Goal: Task Accomplishment & Management: Manage account settings

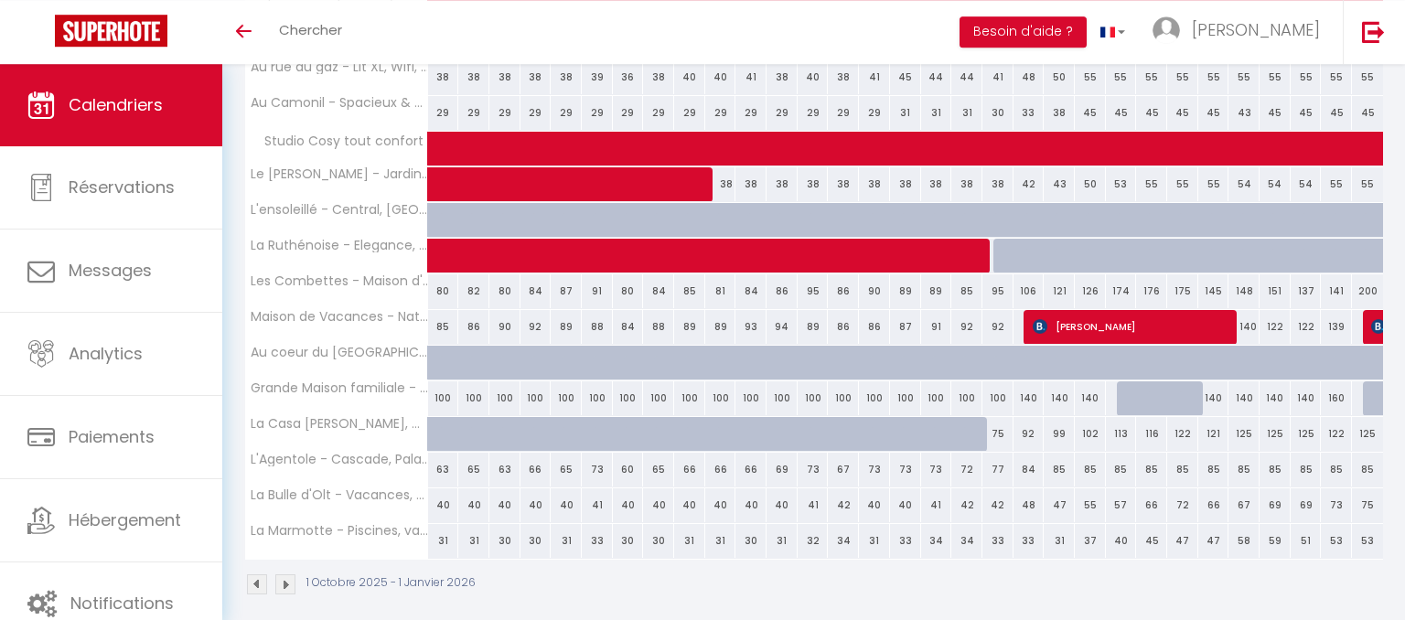
scroll to position [1970, 0]
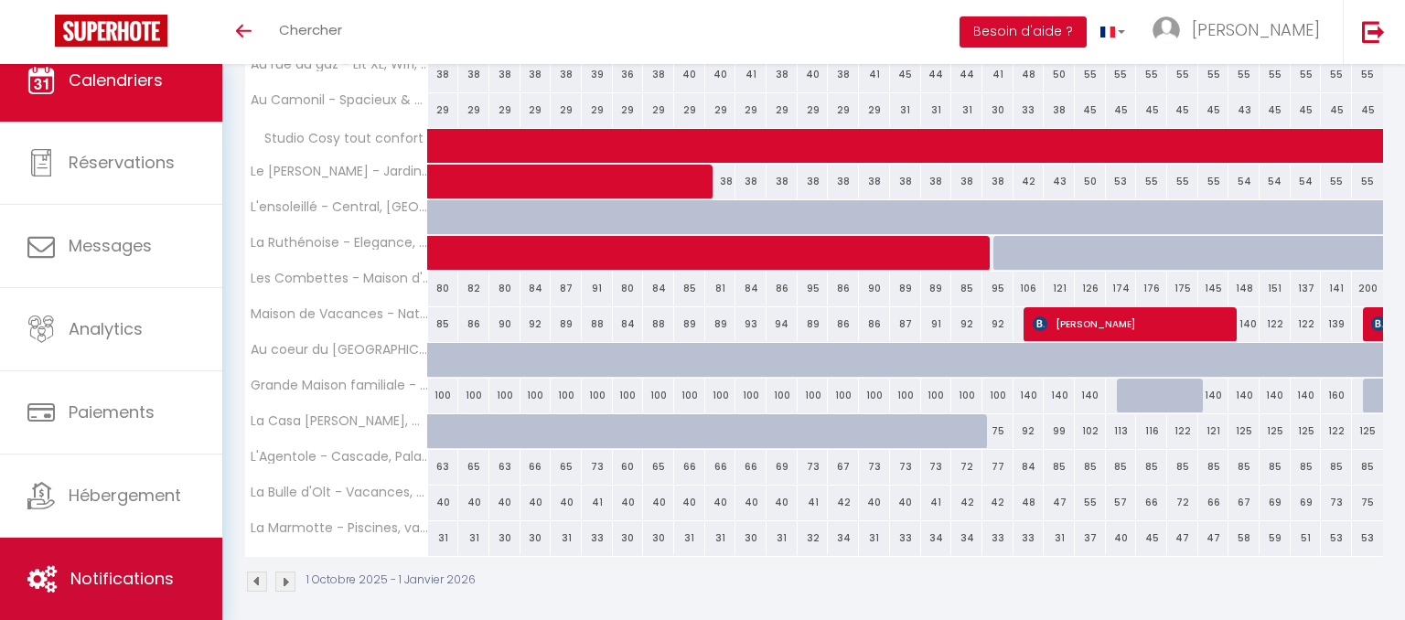
click at [177, 580] on link "Notifications" at bounding box center [111, 579] width 222 height 82
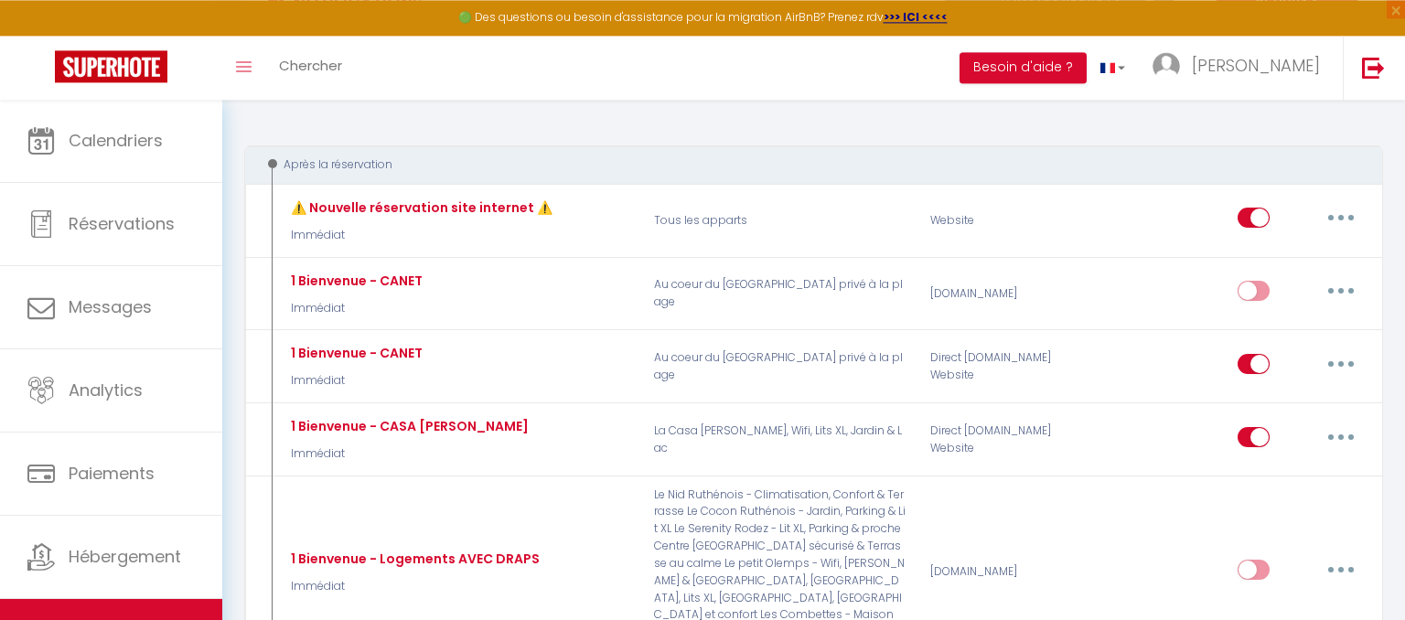
scroll to position [236, 0]
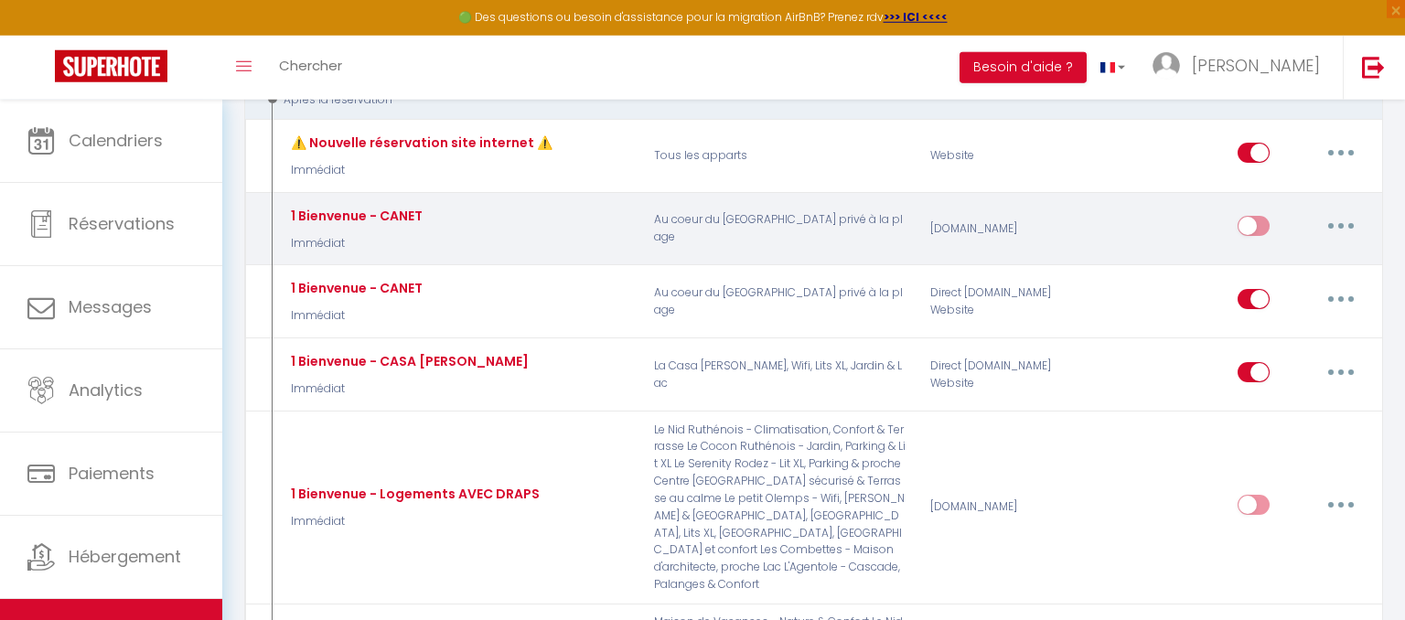
click at [1350, 230] on button "button" at bounding box center [1340, 225] width 51 height 29
click at [1261, 370] on link "Supprimer" at bounding box center [1293, 366] width 135 height 31
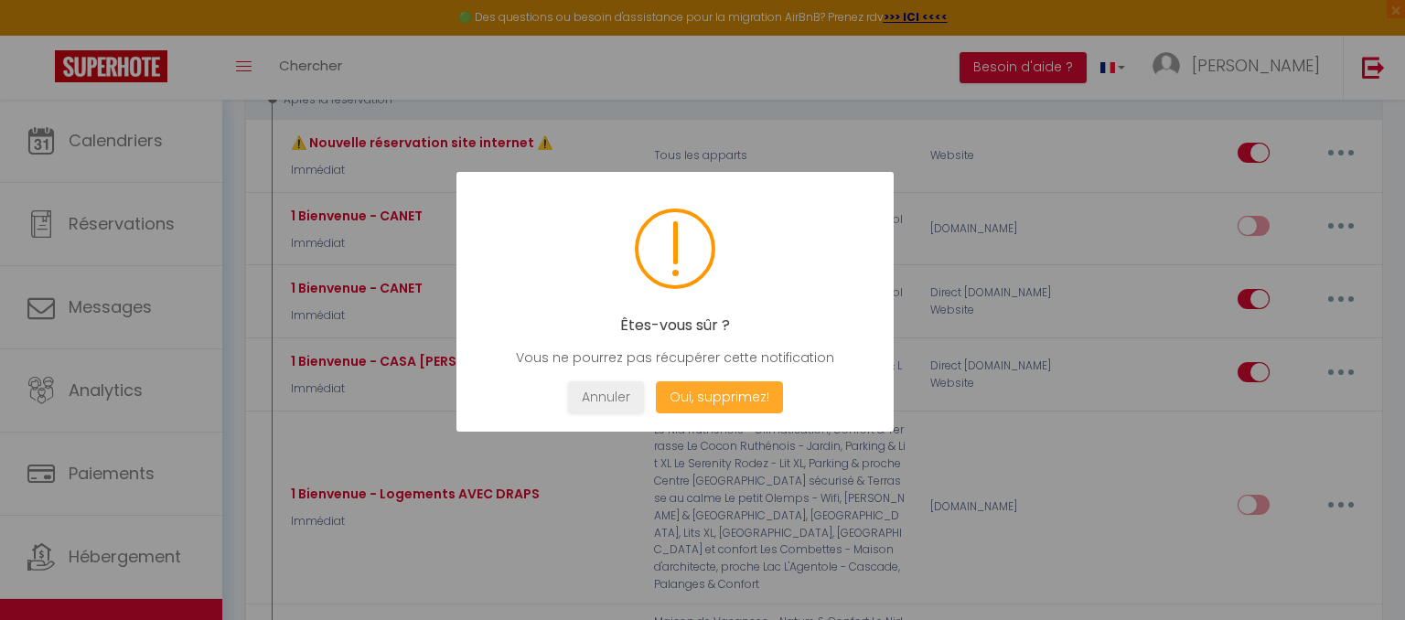
click at [771, 403] on button "Oui, supprimez!" at bounding box center [719, 397] width 127 height 32
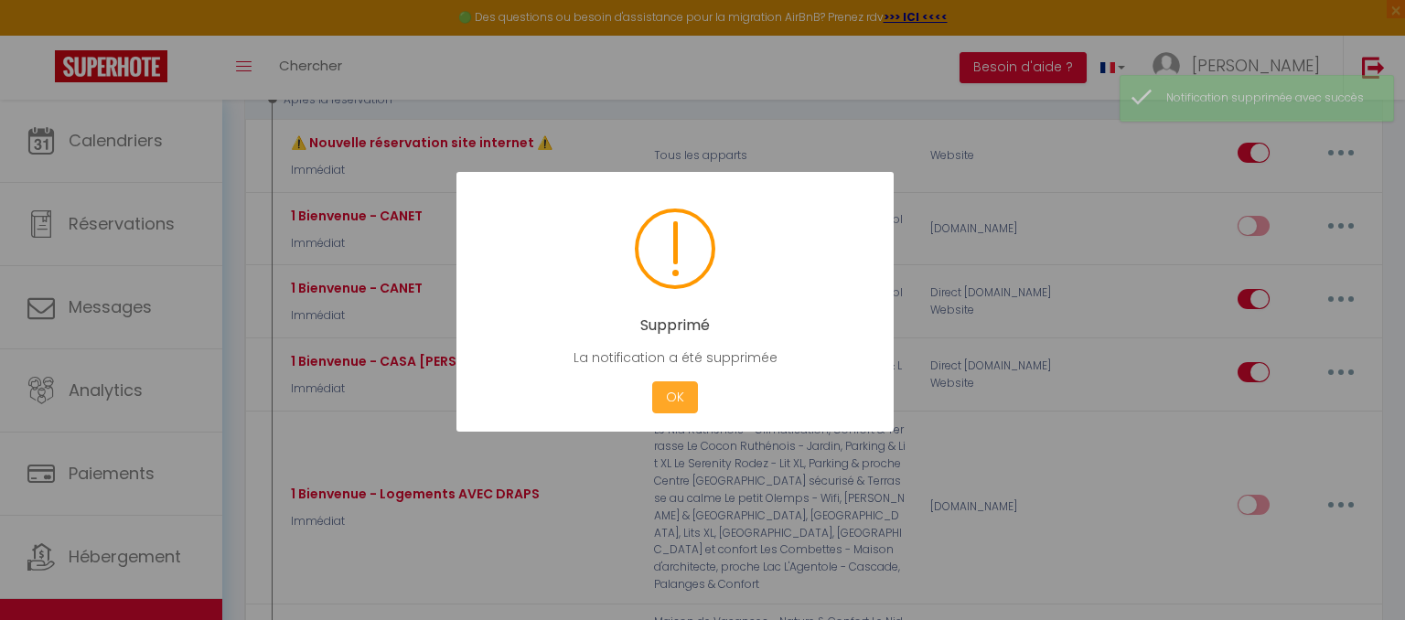
checkbox input "true"
checkbox input "false"
checkbox input "true"
checkbox input "false"
checkbox input "true"
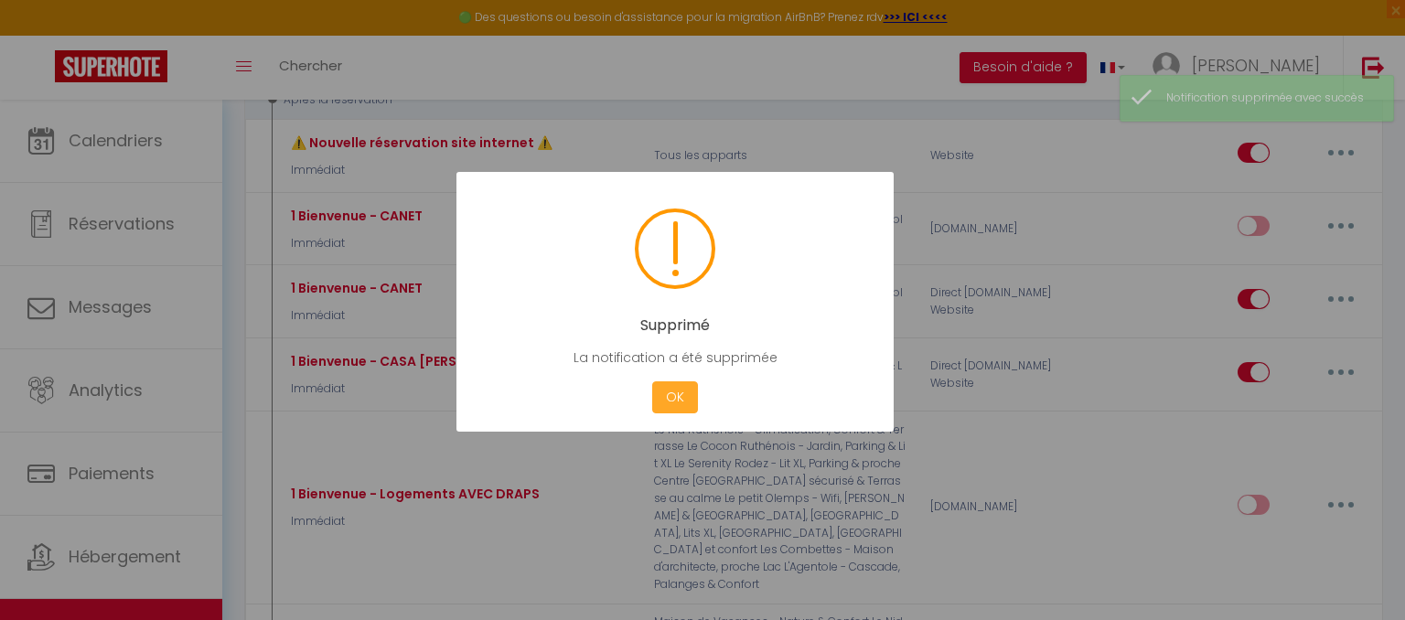
checkbox input "false"
checkbox input "true"
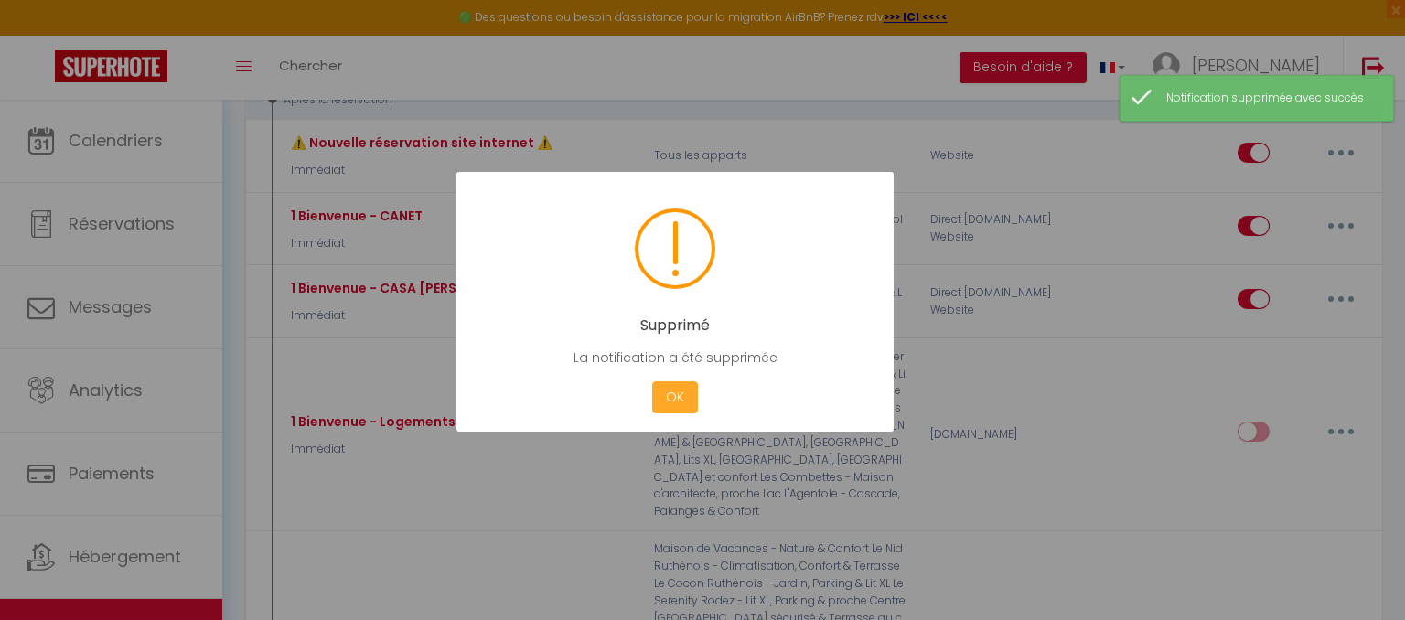
click at [681, 397] on button "OK" at bounding box center [675, 397] width 46 height 32
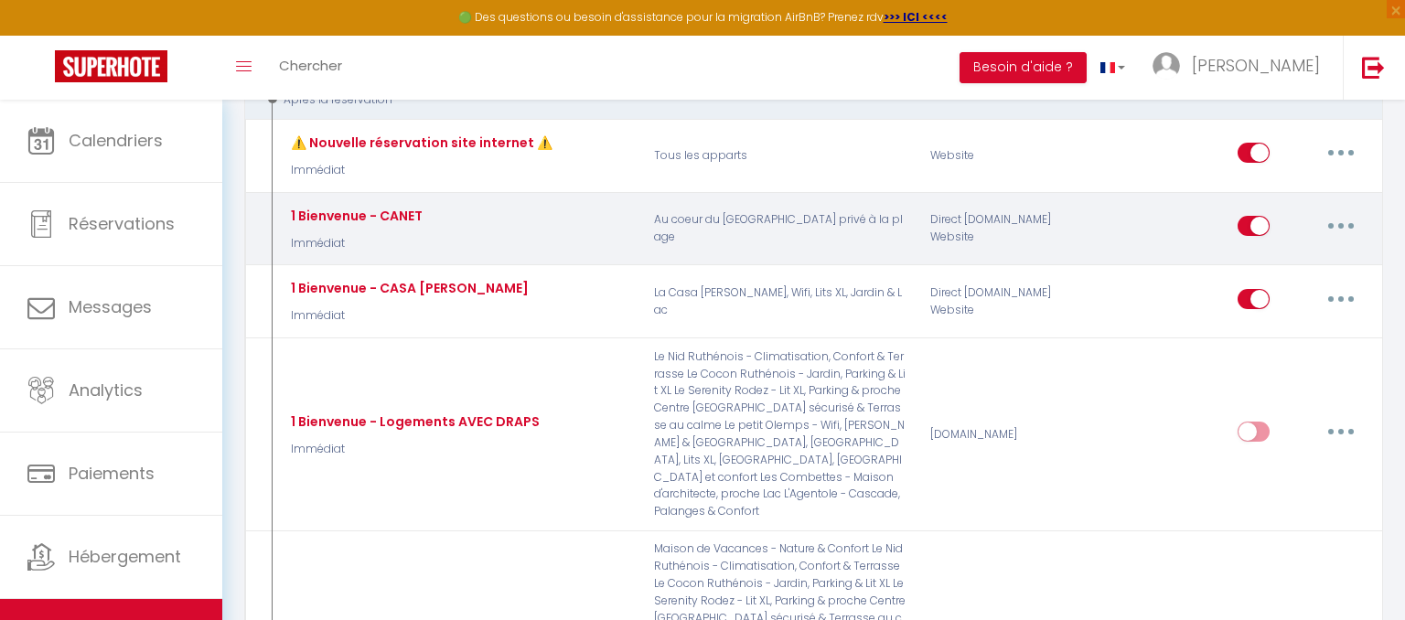
click at [1348, 229] on button "button" at bounding box center [1340, 225] width 51 height 29
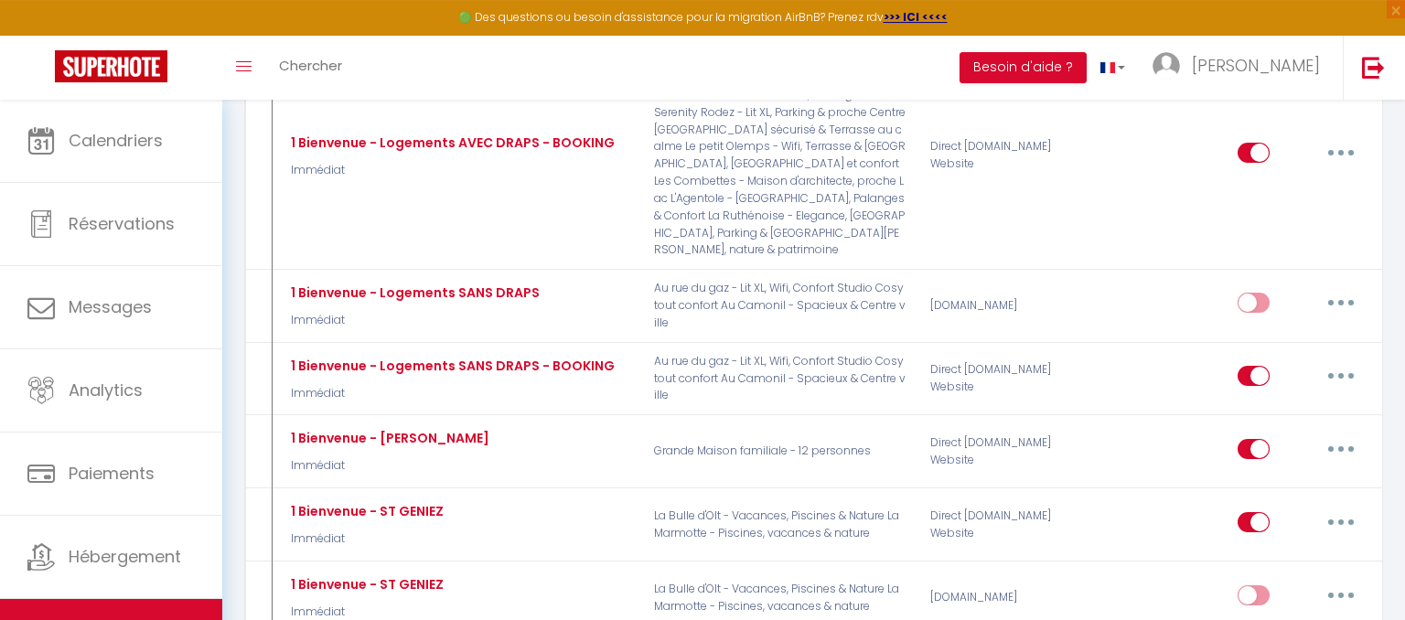
scroll to position [227, 0]
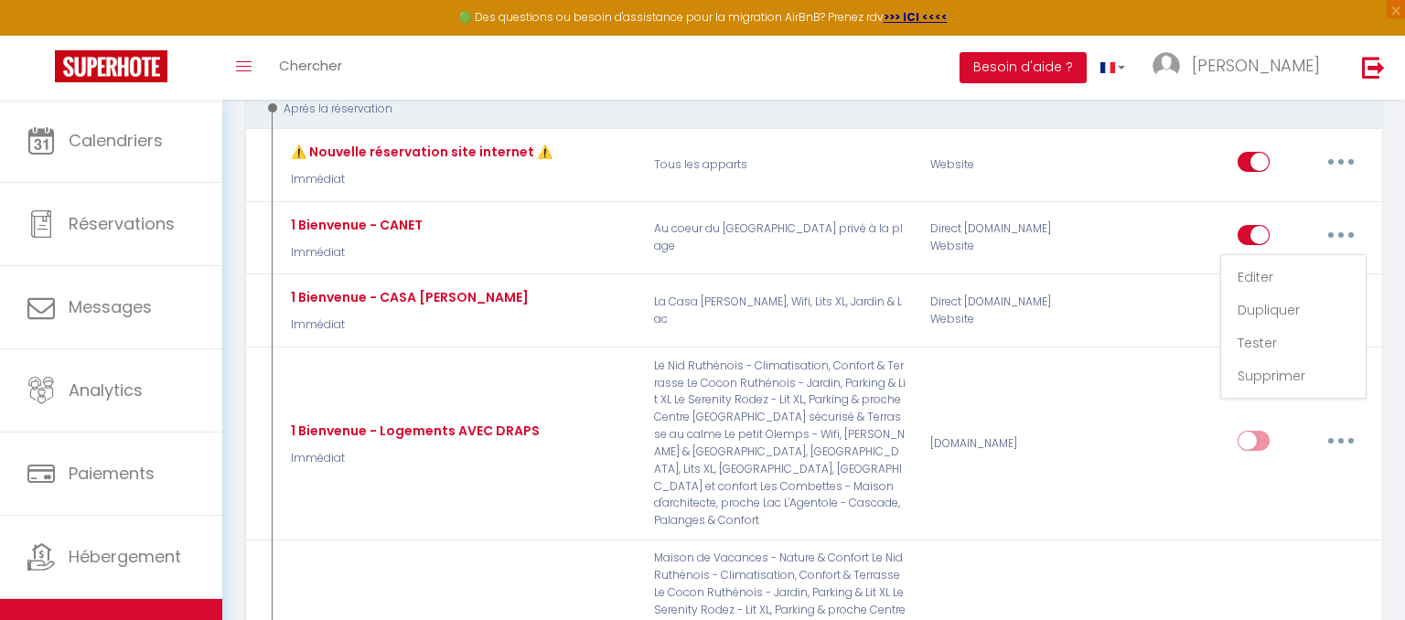
click at [1305, 110] on div "Après la réservation" at bounding box center [803, 109] width 1083 height 17
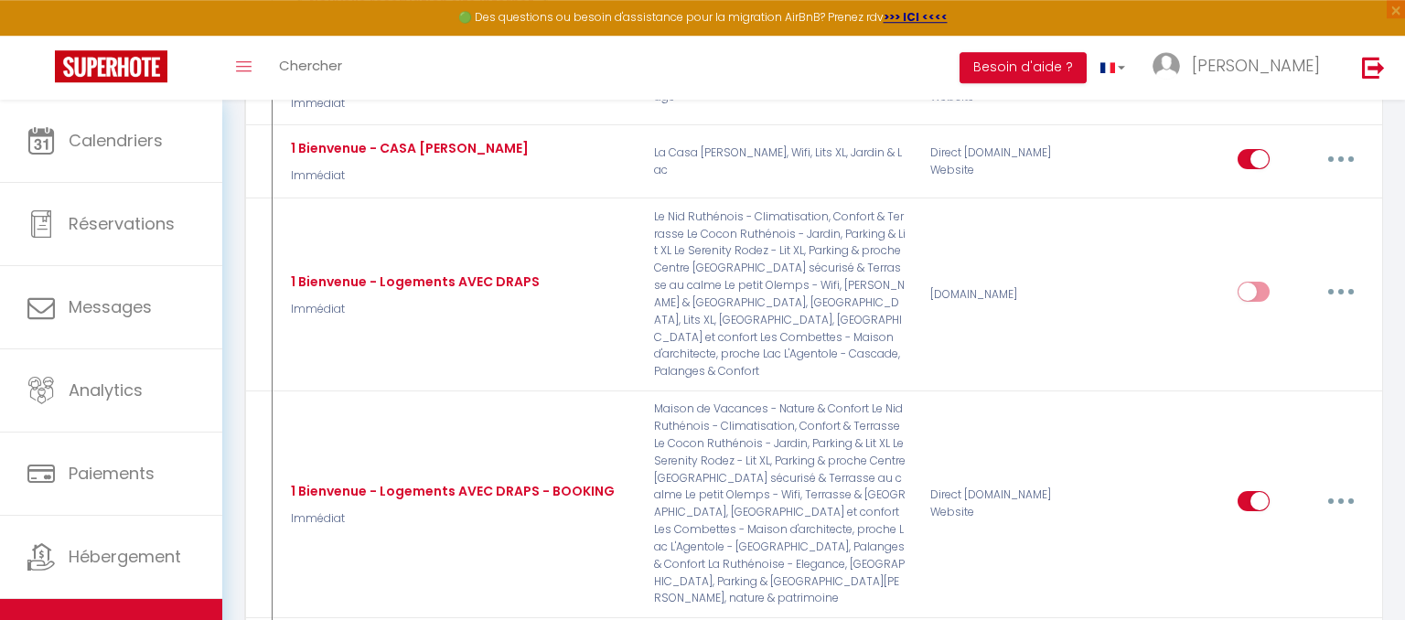
scroll to position [362, 0]
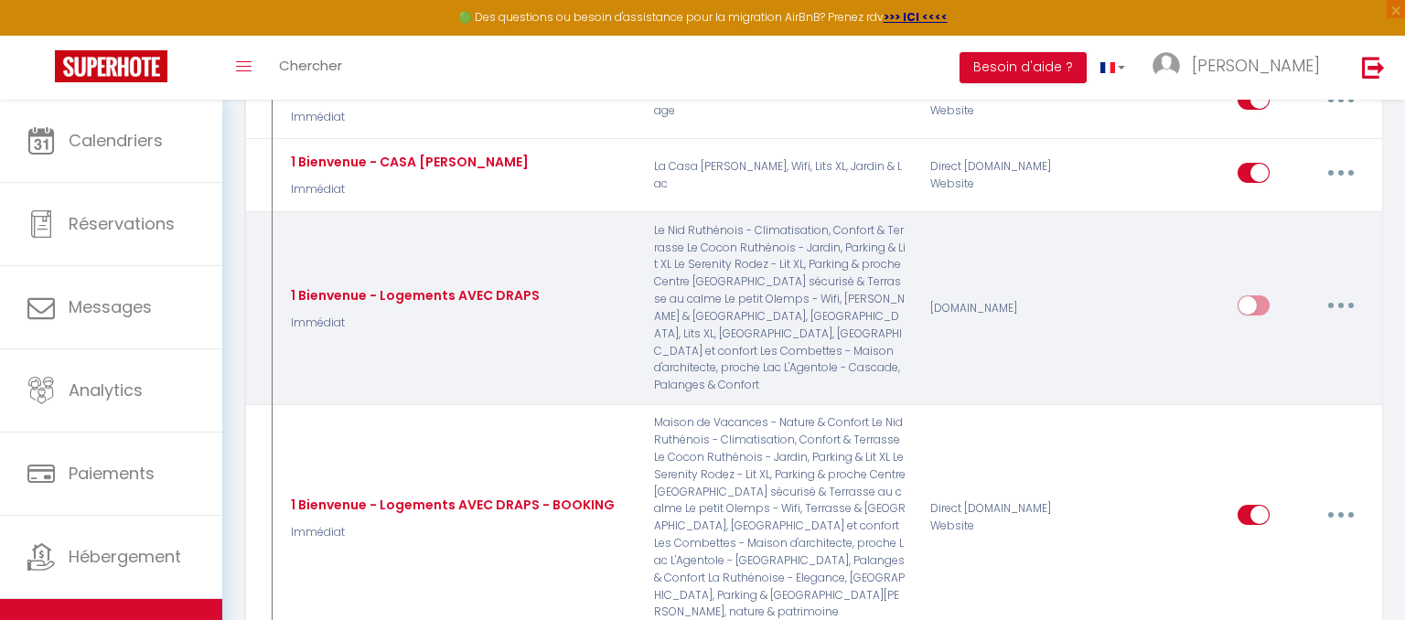
click at [477, 286] on div "1 Bienvenue - Logements AVEC DRAPS" at bounding box center [412, 295] width 253 height 20
click at [1337, 296] on button "button" at bounding box center [1340, 305] width 51 height 29
click at [1276, 332] on link "Editer" at bounding box center [1293, 347] width 135 height 31
type input "1 Bienvenue - Logements AVEC DRAPS"
select select "Immédiat"
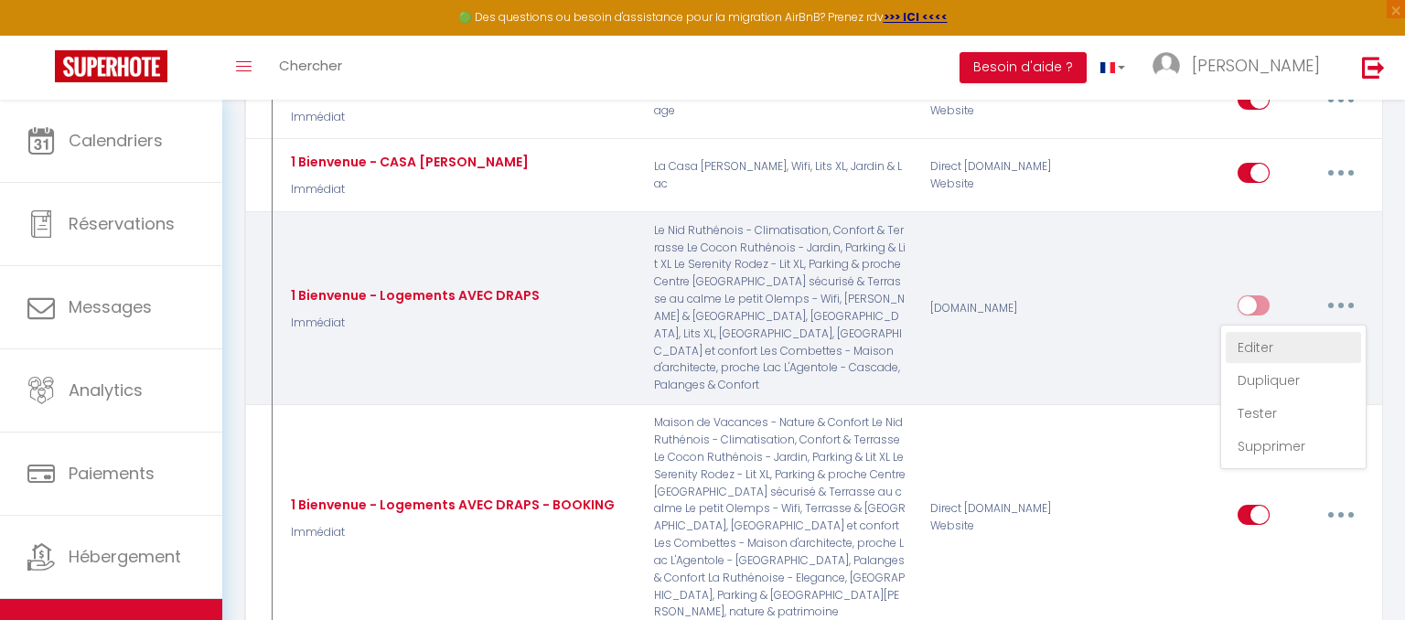
select select
checkbox input "true"
checkbox input "false"
radio input "true"
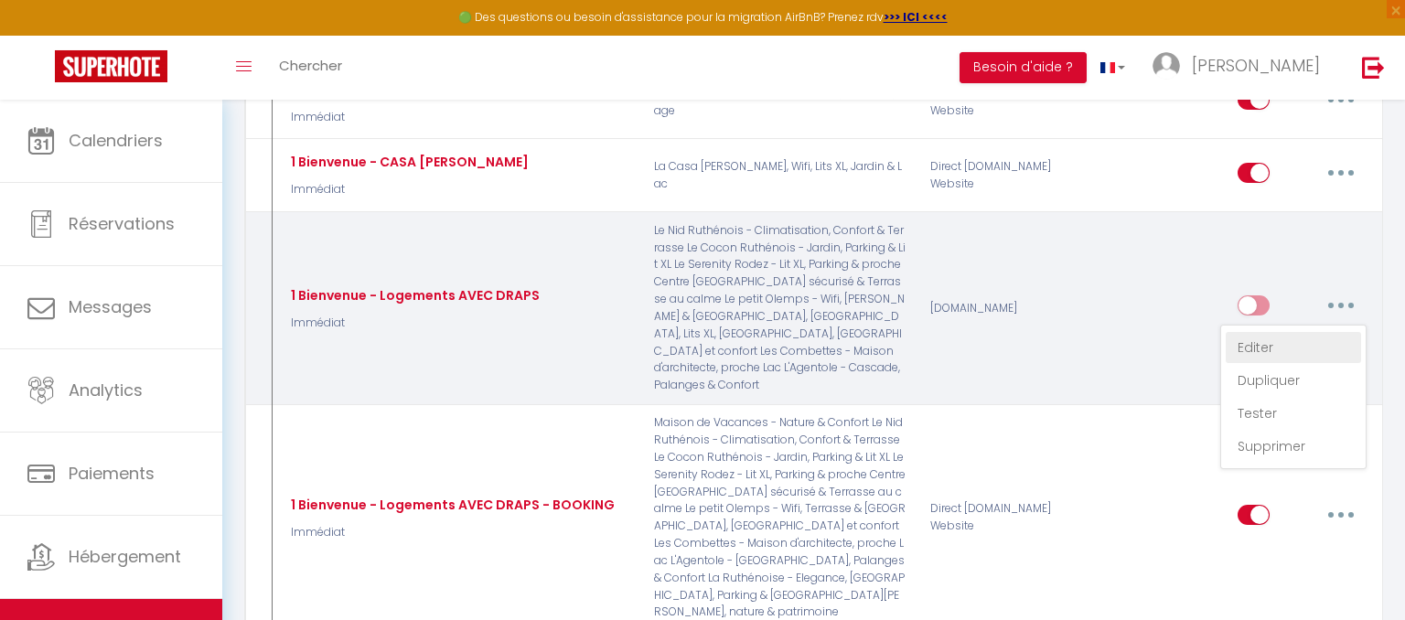
type input "Bienvenue - [RENTAL:NAME]"
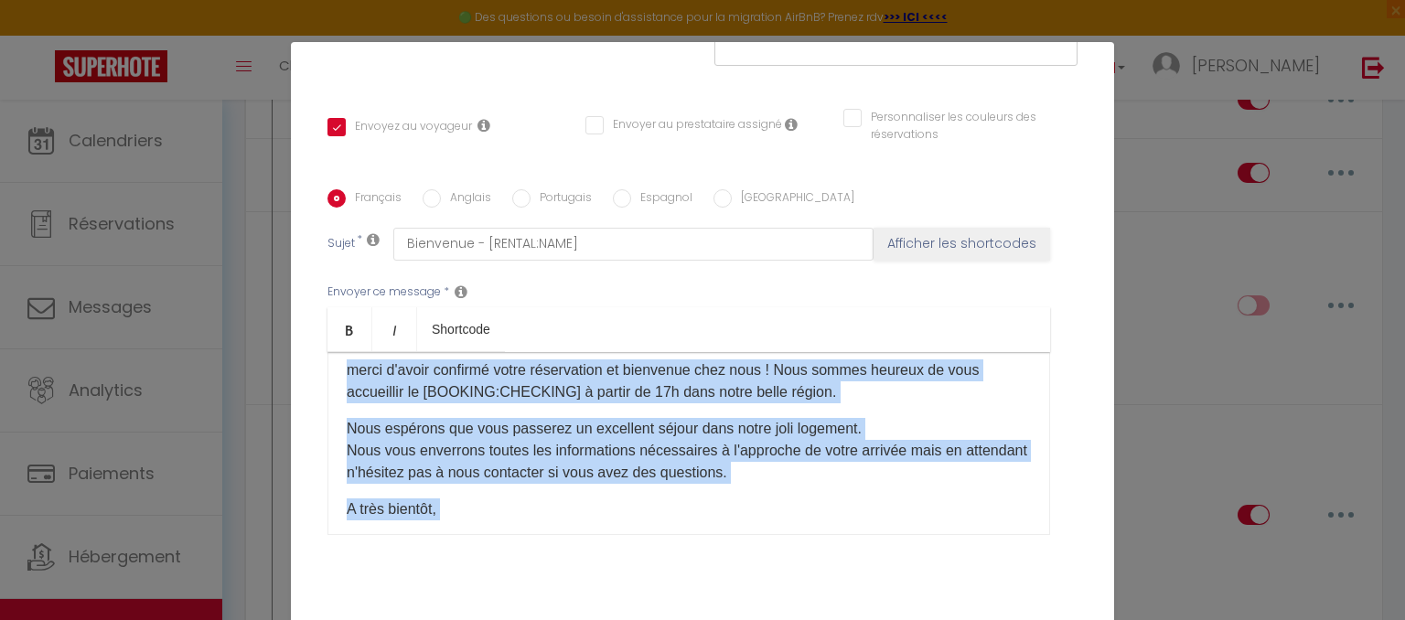
scroll to position [0, 0]
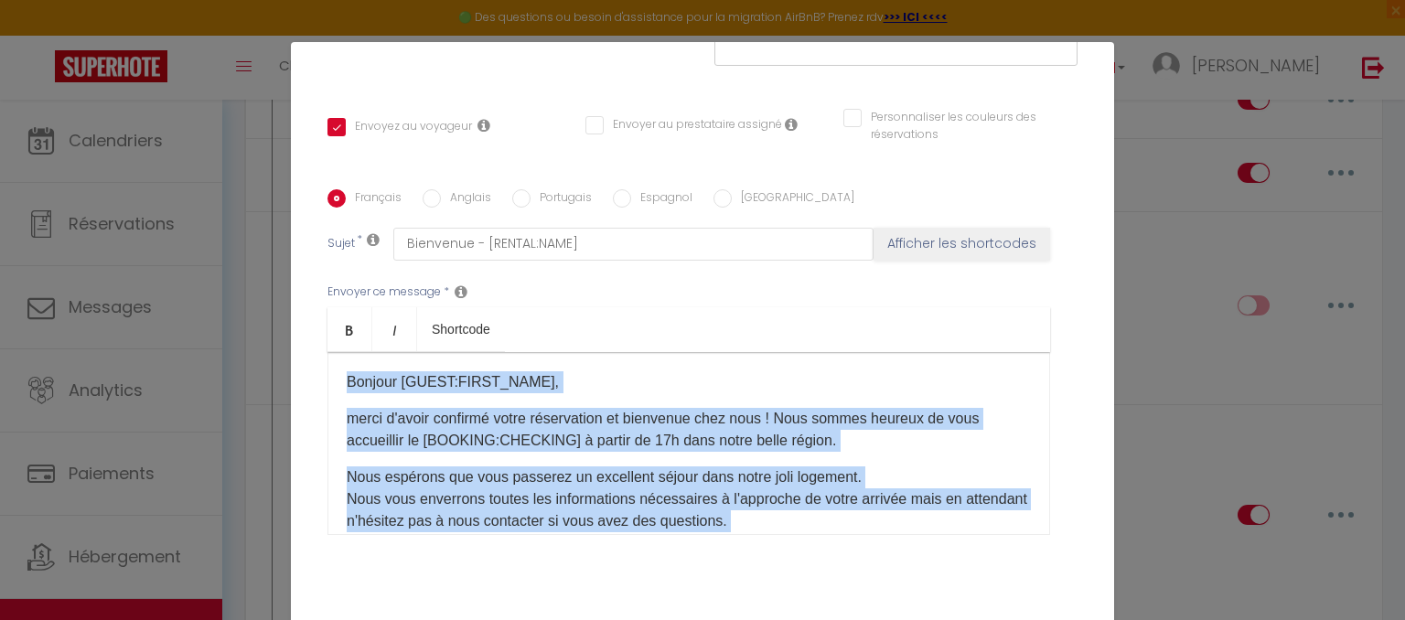
drag, startPoint x: 587, startPoint y: 494, endPoint x: 327, endPoint y: 327, distance: 308.6
click at [327, 352] on div "Bonjour [GUEST:FIRST_NAME]​, merci d'avoir confirmé votre réservation et bienve…" at bounding box center [688, 443] width 723 height 183
copy div "Bonjour [GUEST:FIRST_NAME]​, merci d'avoir confirmé votre réservation et bienve…"
